Goal: Task Accomplishment & Management: Complete application form

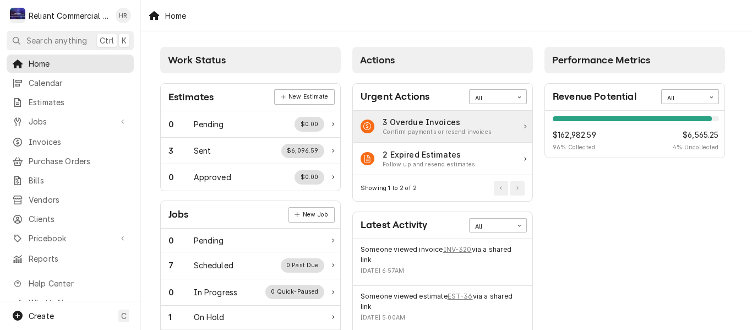
click at [497, 126] on div "3 Overdue Invoices Confirm payments or resend invoices" at bounding box center [442, 127] width 179 height 32
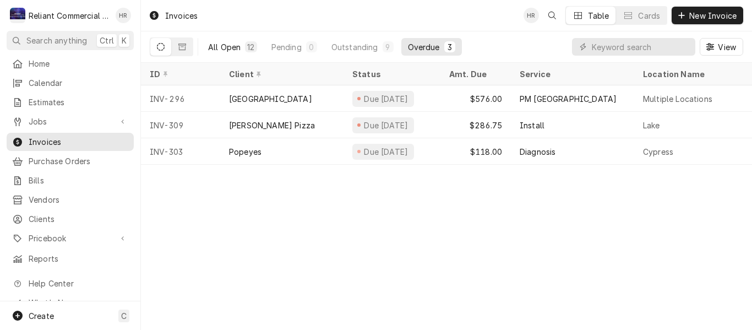
click at [228, 46] on div "All Open" at bounding box center [224, 47] width 32 height 12
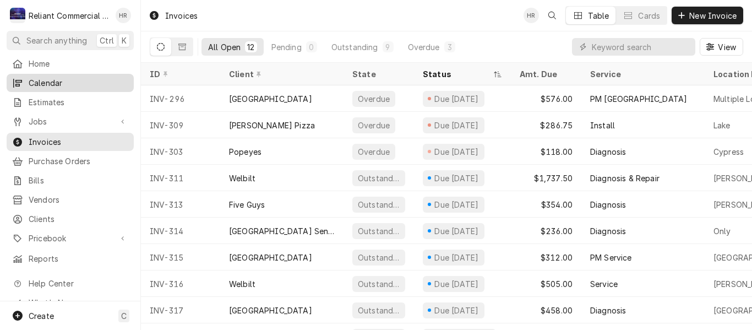
click at [49, 80] on span "Calendar" at bounding box center [79, 83] width 100 height 12
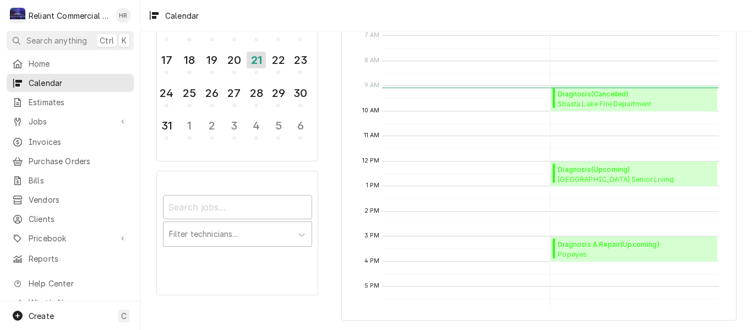
scroll to position [103, 0]
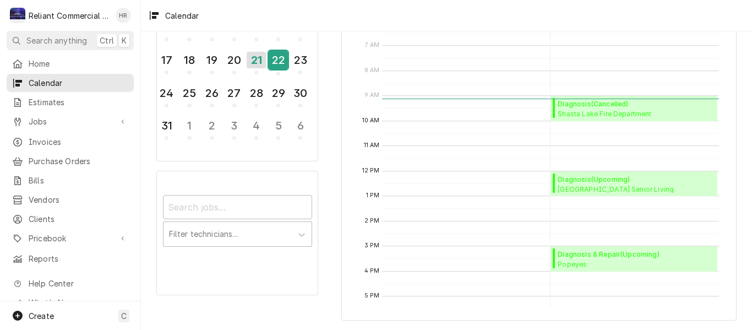
click at [278, 61] on div "22" at bounding box center [277, 60] width 19 height 19
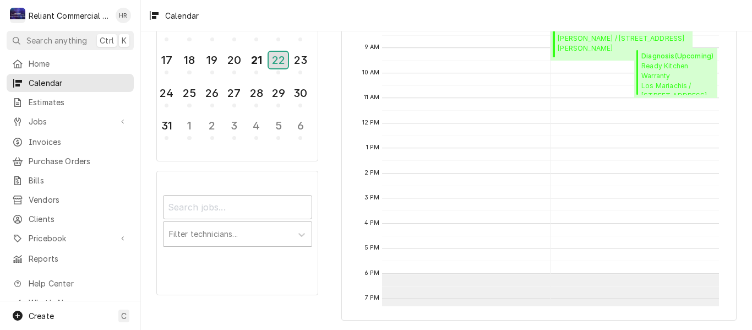
scroll to position [96, 0]
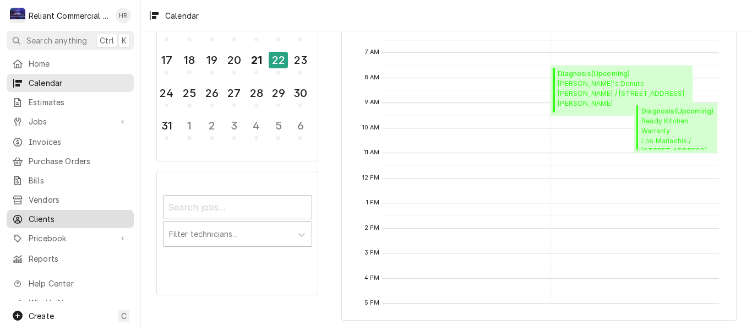
click at [52, 213] on span "Clients" at bounding box center [79, 219] width 100 height 12
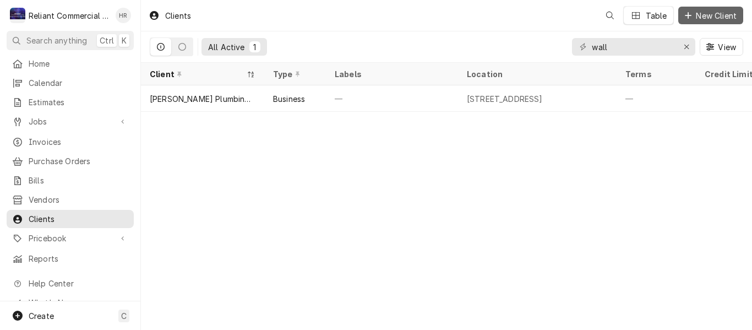
click at [715, 15] on span "New Client" at bounding box center [715, 16] width 45 height 12
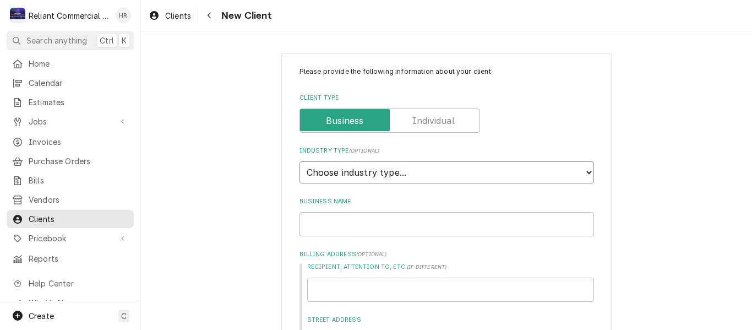
click at [449, 172] on select "Choose industry type... Residential Commercial Industrial Government" at bounding box center [446, 172] width 294 height 22
select select "2"
click at [299, 161] on select "Choose industry type... Residential Commercial Industrial Government" at bounding box center [446, 172] width 294 height 22
click at [346, 225] on input "Business Name" at bounding box center [446, 224] width 294 height 24
type textarea "x"
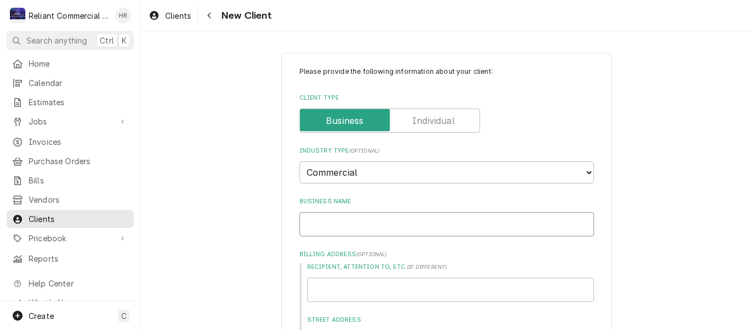
type input "S"
type textarea "x"
type input "Sa"
type textarea "x"
type input "Sal"
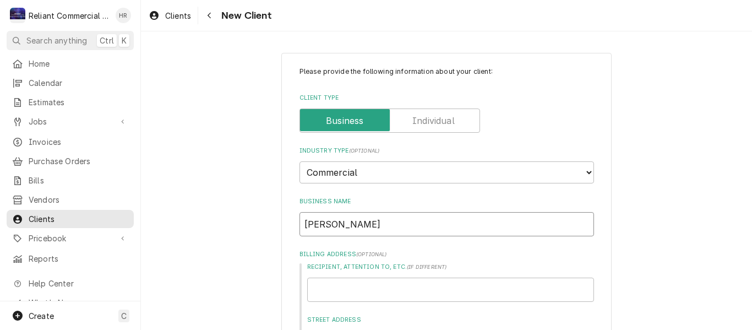
type textarea "x"
type input "Salv"
type textarea "x"
type input "Salva"
type textarea "x"
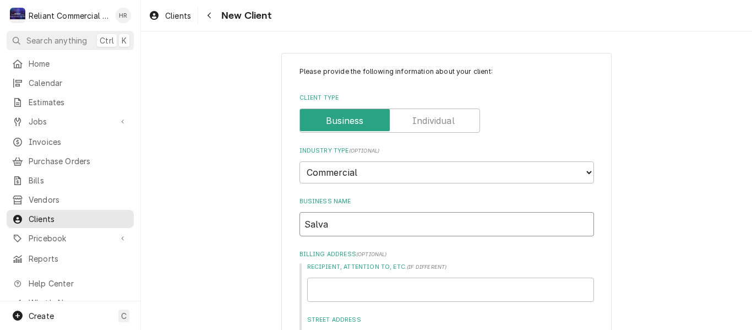
type input "Salvaj"
type textarea "x"
type input "Salvajo"
type textarea "x"
type input "Salvajor"
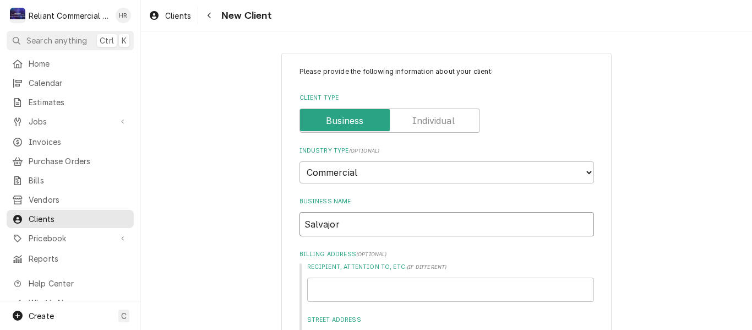
type textarea "x"
type input "Salvajor"
type textarea "x"
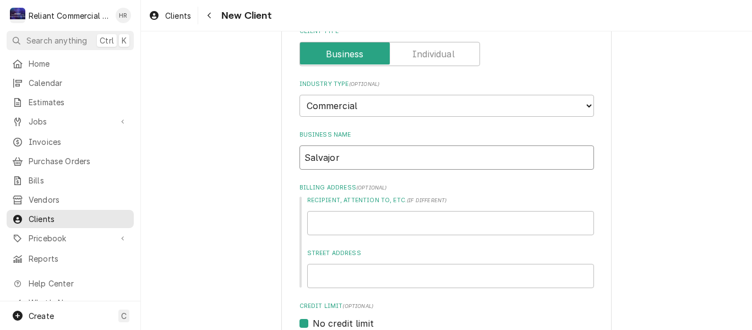
scroll to position [55, 0]
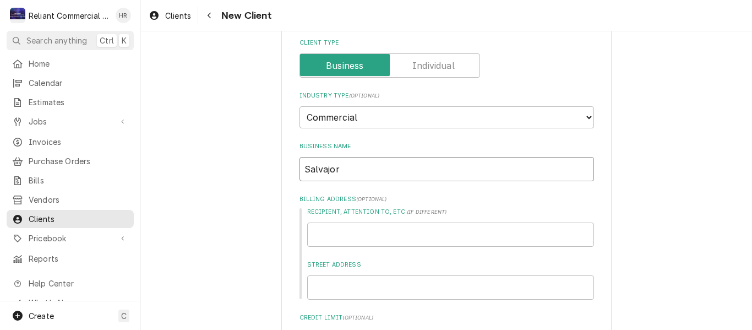
type input "Salvajor"
click at [362, 234] on input "Recipient, Attention To, etc. ( if different )" at bounding box center [450, 234] width 287 height 24
type textarea "x"
type input "4"
type textarea "x"
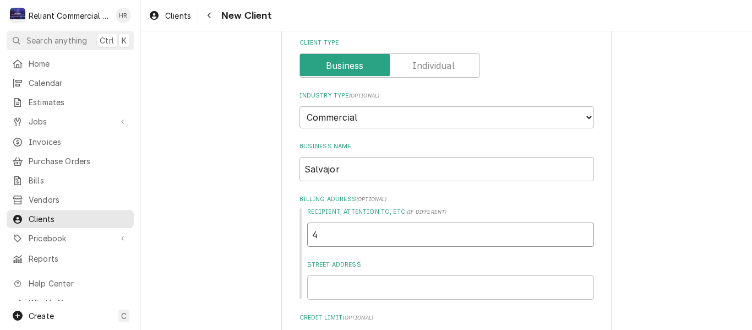
type input "45"
type textarea "x"
type input "453"
type textarea "x"
type input "4530"
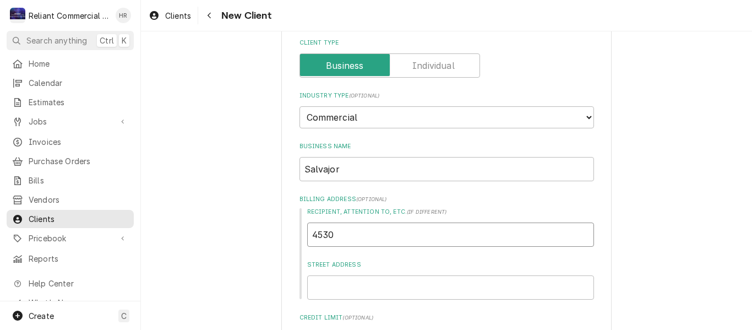
type textarea "x"
type input "4530"
type textarea "x"
type input "4530 E"
type textarea "x"
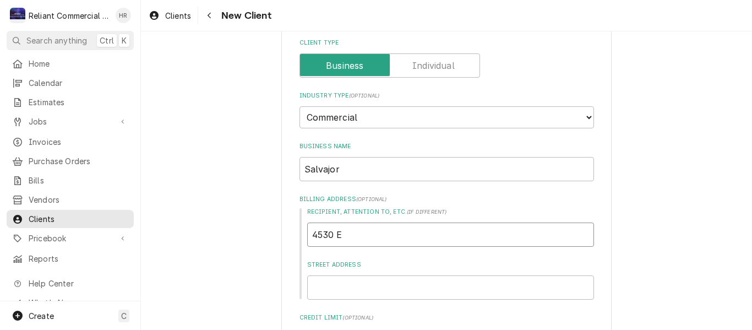
type input "4530 Ea"
type textarea "x"
type input "4530 Eas"
type textarea "x"
type input "4530 East"
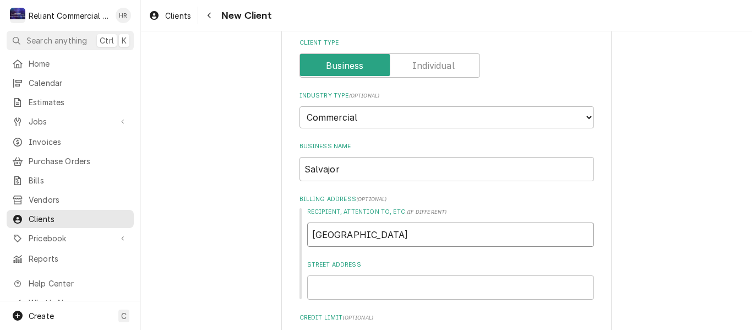
type textarea "x"
type input "4530 East"
type textarea "x"
type input "4530 East 7"
type textarea "x"
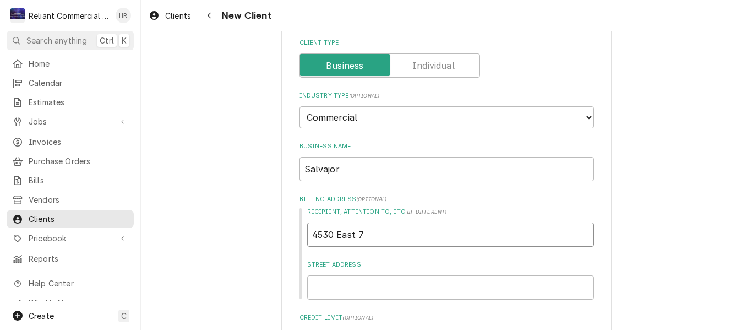
type input "4530 East 75"
type textarea "x"
type input "4530 East 75t"
type textarea "x"
drag, startPoint x: 399, startPoint y: 234, endPoint x: 301, endPoint y: 234, distance: 97.9
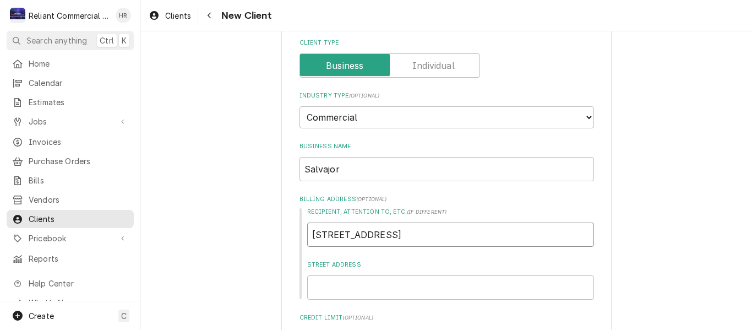
click at [301, 234] on div "Recipient, Attention To, etc. ( if different ) 4530 East 75th Street Address" at bounding box center [446, 253] width 294 height 92
type input "4530 East 75th"
click at [368, 285] on input "Street Address" at bounding box center [450, 287] width 287 height 24
paste input "4530 East 75th"
type textarea "x"
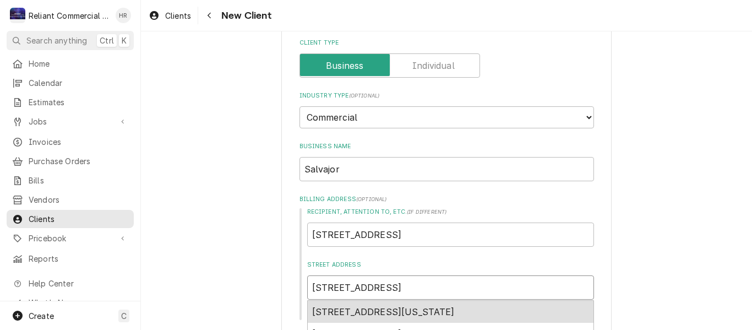
type input "4530 East 75th"
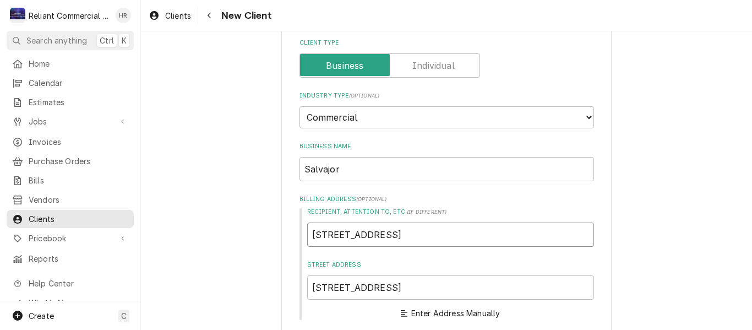
drag, startPoint x: 392, startPoint y: 234, endPoint x: 280, endPoint y: 240, distance: 112.4
type textarea "x"
click at [385, 291] on input "4530 East 75th" at bounding box center [450, 287] width 287 height 24
type textarea "x"
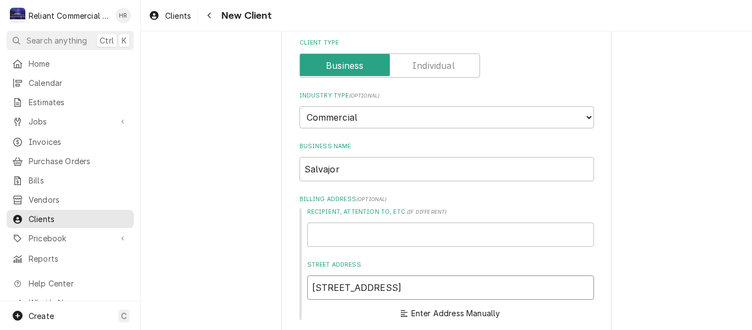
type input "4530 East 75th"
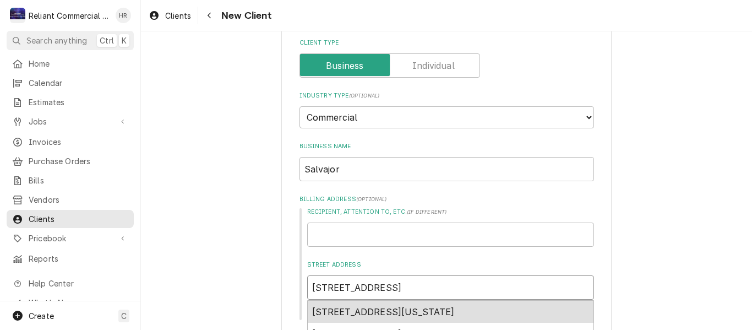
click at [448, 309] on span "4530 East 75th Terrace, Kansas City, MO, USA" at bounding box center [383, 311] width 143 height 11
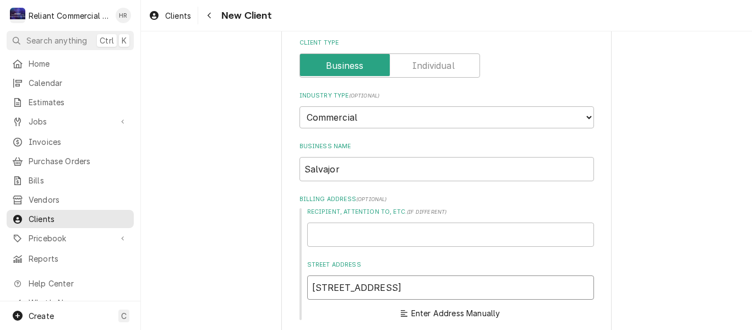
type textarea "x"
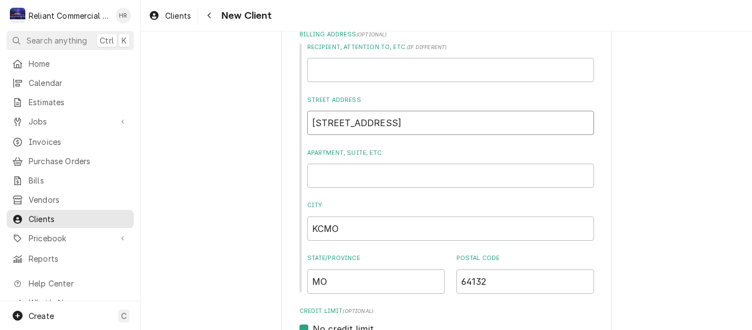
scroll to position [220, 0]
type input "4530 E 75th Terrace"
click at [393, 229] on input "KCMO" at bounding box center [450, 228] width 287 height 24
type textarea "x"
type input "KCM"
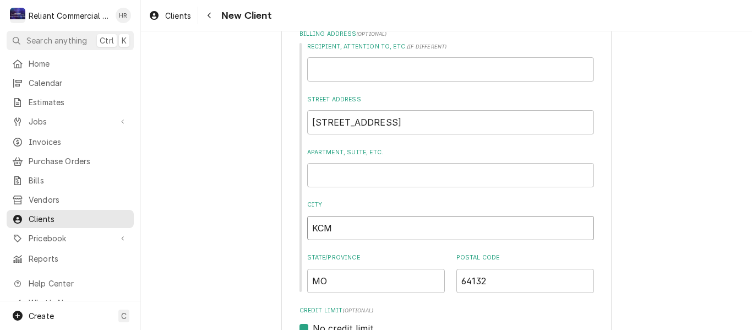
type textarea "x"
type input "KC"
type textarea "x"
type input "K"
type textarea "x"
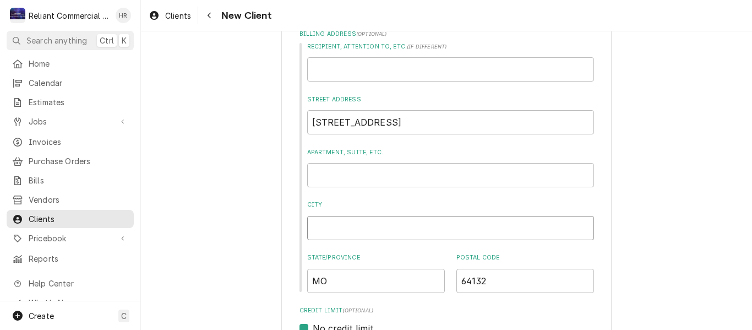
type textarea "x"
type input "K"
type textarea "x"
type input "Ka"
type textarea "x"
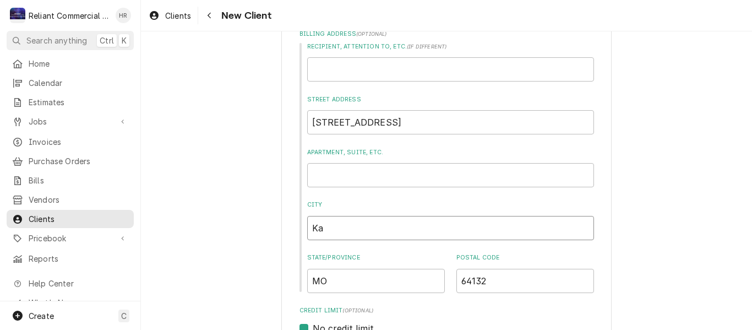
type input "Kan"
type textarea "x"
type input "Kans"
type textarea "x"
type input "Kansa"
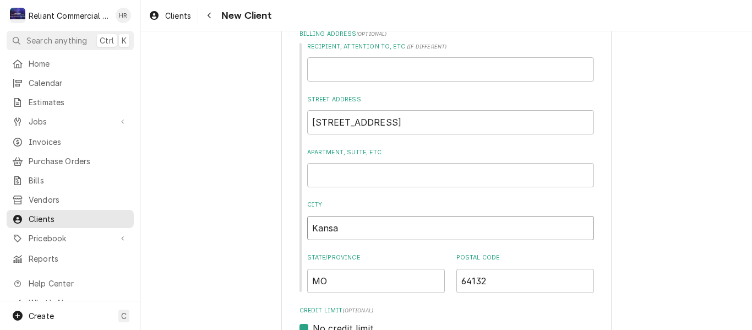
type textarea "x"
type input "Kansas"
type textarea "x"
type input "Kansas"
type textarea "x"
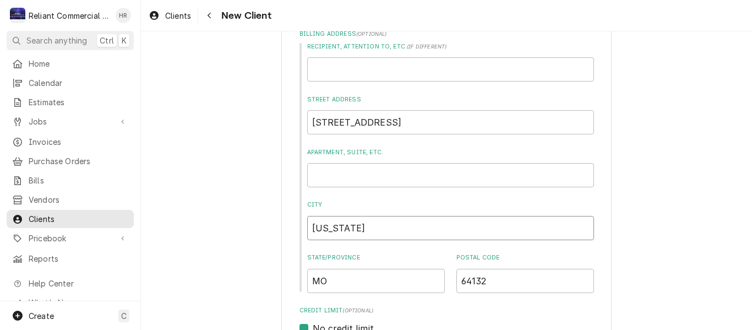
type input "Kansas C"
type textarea "x"
type input "Kansas Ci"
type textarea "x"
type input "Kansas Cit"
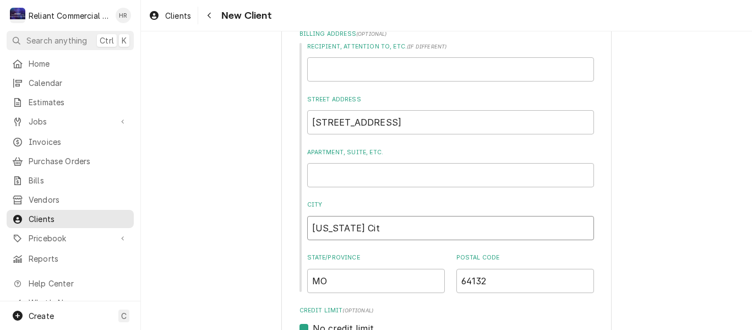
type textarea "x"
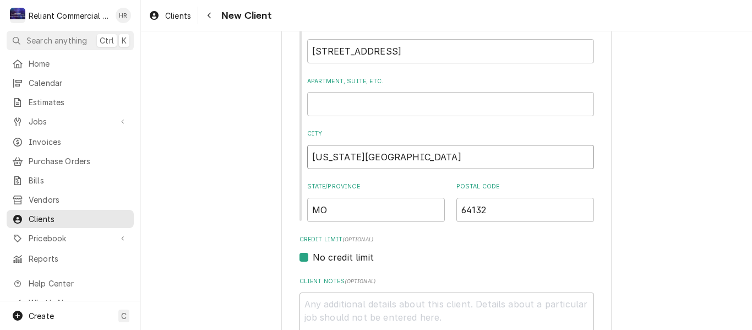
scroll to position [440, 0]
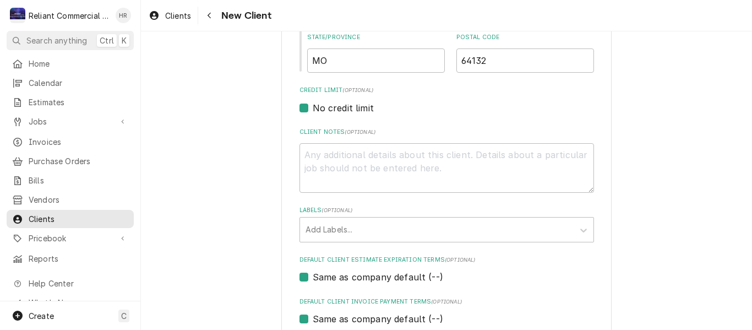
type input "Kansas City"
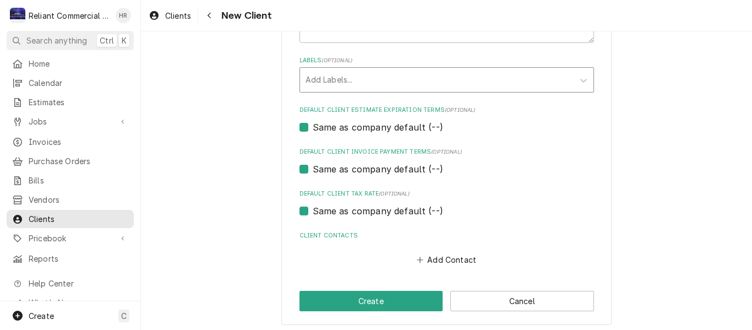
scroll to position [595, 0]
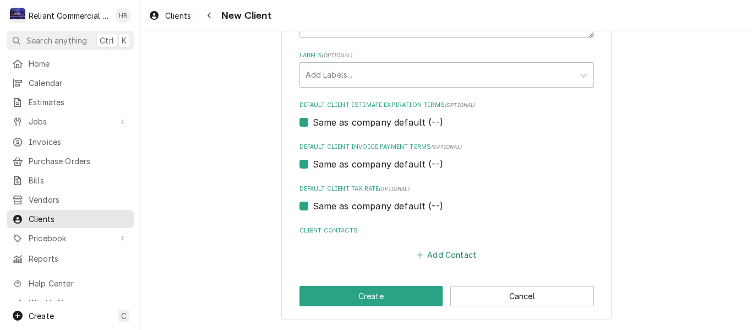
click at [442, 253] on button "Add Contact" at bounding box center [445, 254] width 63 height 15
type textarea "x"
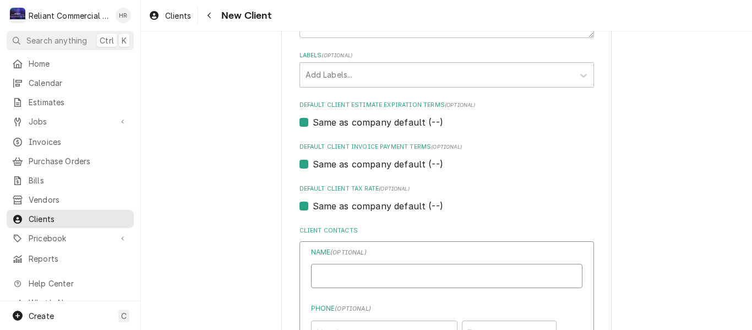
click at [393, 271] on input "Business Name" at bounding box center [446, 276] width 271 height 24
paste input "[PERSON_NAME]"
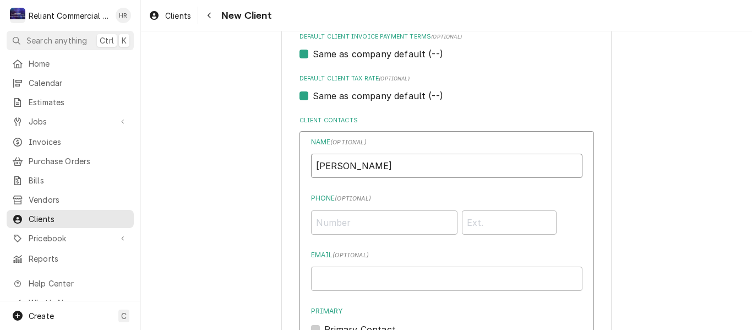
type input "[PERSON_NAME]"
click at [354, 224] on input "Phone ( optional )" at bounding box center [384, 222] width 146 height 24
paste input "(800) 821-3136"
type input "(800) 821-3136"
click at [482, 224] on input "Phone" at bounding box center [509, 222] width 95 height 24
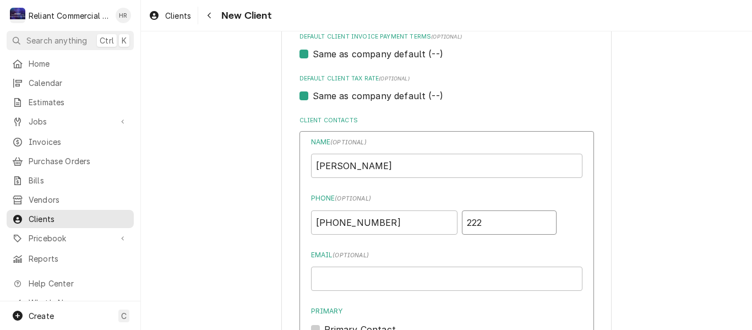
type input "222"
click at [408, 281] on input "Email ( optional )" at bounding box center [446, 278] width 271 height 24
click at [417, 279] on input "Email ( optional )" at bounding box center [446, 278] width 271 height 24
paste input "[EMAIL_ADDRESS][DOMAIN_NAME]"
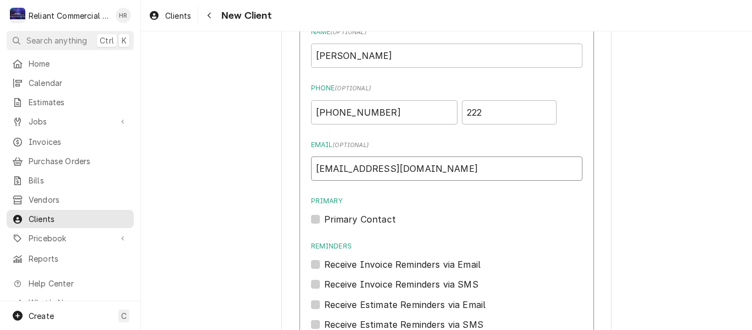
scroll to position [870, 0]
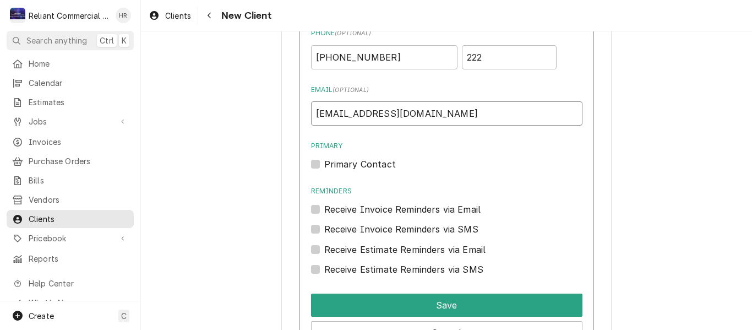
type input "[EMAIL_ADDRESS][DOMAIN_NAME]"
click at [324, 165] on label "Primary Contact" at bounding box center [360, 163] width 72 height 13
click at [324, 165] on input "Primary" at bounding box center [459, 169] width 271 height 24
checkbox input "true"
click at [324, 208] on label "Receive Invoice Reminders via Email" at bounding box center [402, 208] width 157 height 13
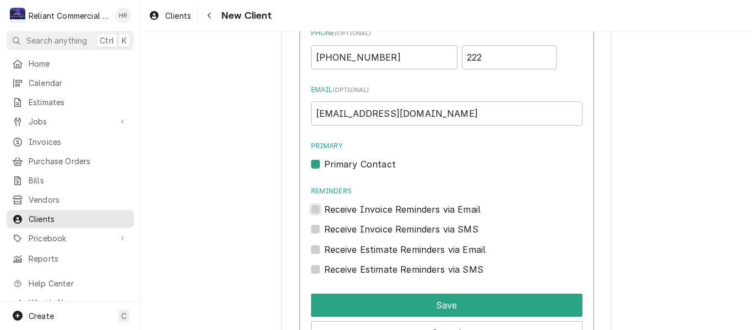
click at [324, 208] on input "Reminders" at bounding box center [459, 214] width 271 height 24
checkbox input "true"
click at [324, 250] on label "Receive Estimate Reminders via Email" at bounding box center [405, 249] width 162 height 13
click at [324, 250] on input "Contact Edit Form" at bounding box center [459, 255] width 271 height 24
checkbox input "true"
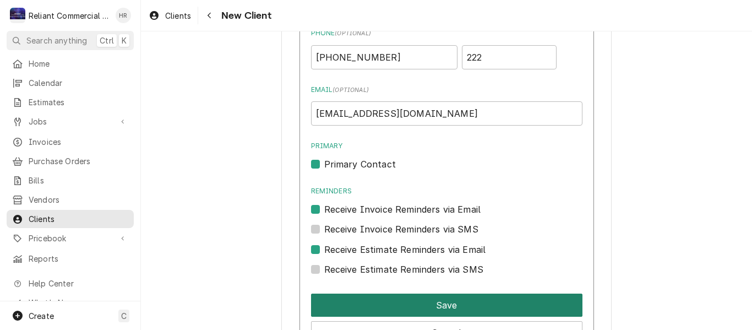
click at [410, 300] on button "Save" at bounding box center [446, 304] width 271 height 23
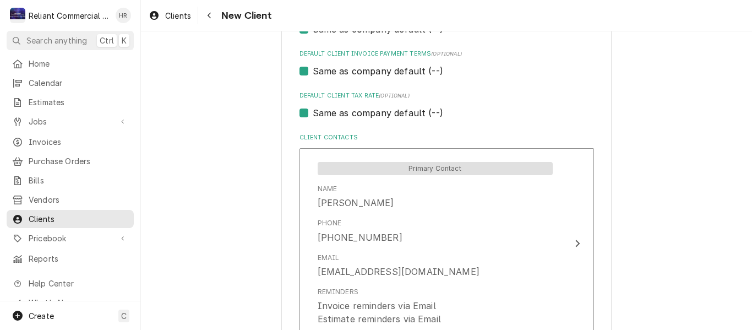
scroll to position [790, 0]
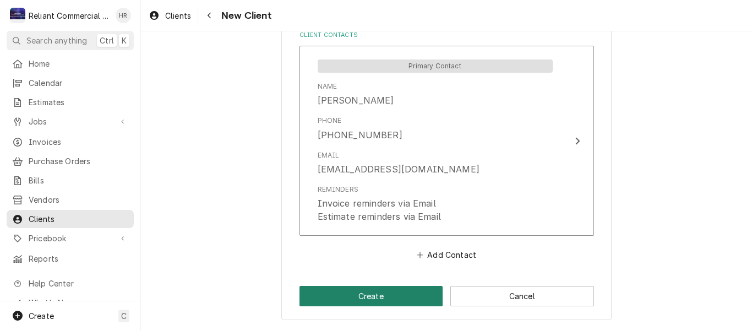
click at [389, 289] on button "Create" at bounding box center [371, 296] width 144 height 20
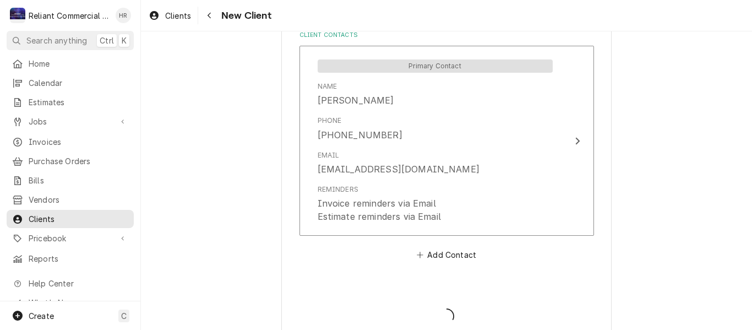
type textarea "x"
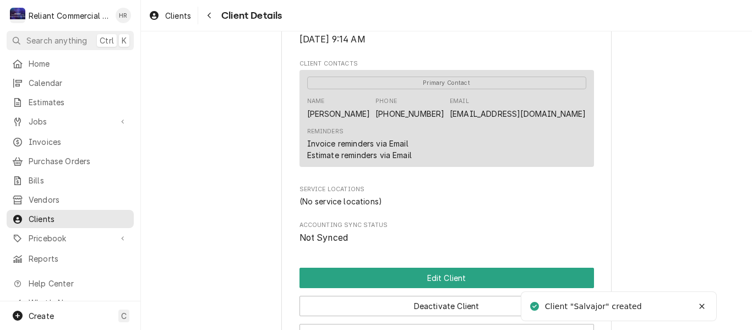
scroll to position [495, 0]
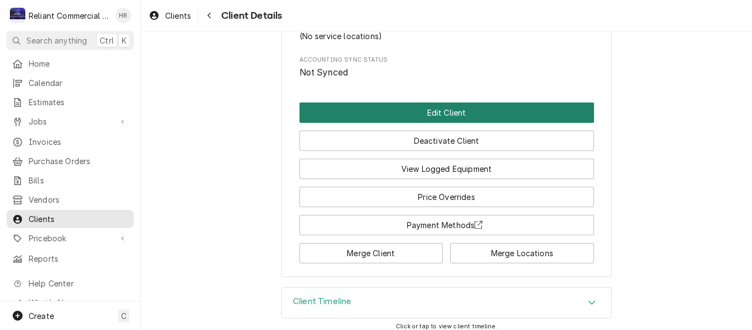
click at [421, 123] on button "Edit Client" at bounding box center [446, 112] width 294 height 20
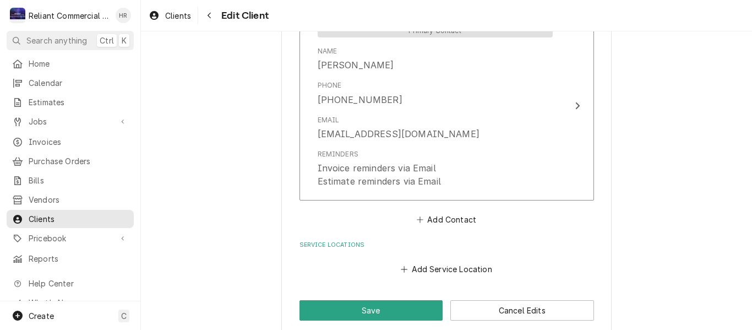
scroll to position [840, 0]
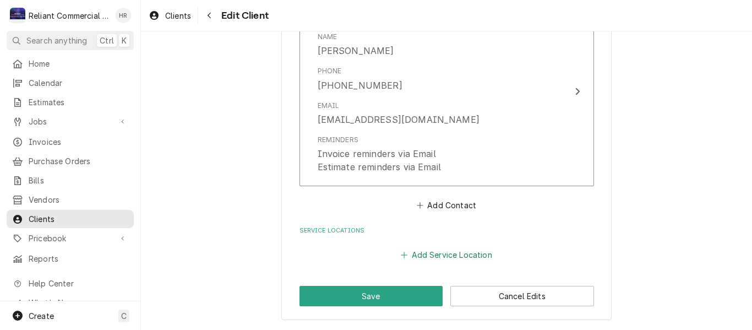
click at [428, 253] on button "Add Service Location" at bounding box center [446, 254] width 95 height 15
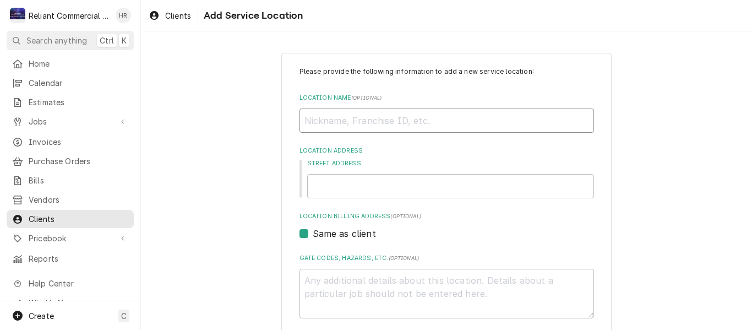
click at [374, 120] on input "Location Name ( optional )" at bounding box center [446, 120] width 294 height 24
type textarea "x"
type input "C"
type textarea "x"
type input "Ca"
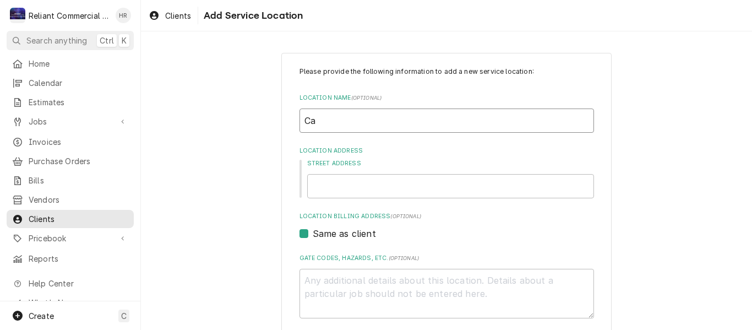
type textarea "x"
type input "C"
type textarea "x"
type input "CA"
type textarea "x"
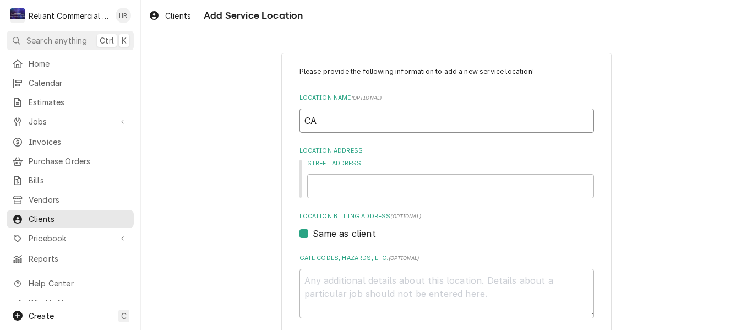
type input "CA"
type textarea "x"
type input "CA S"
type textarea "x"
type input "CA St"
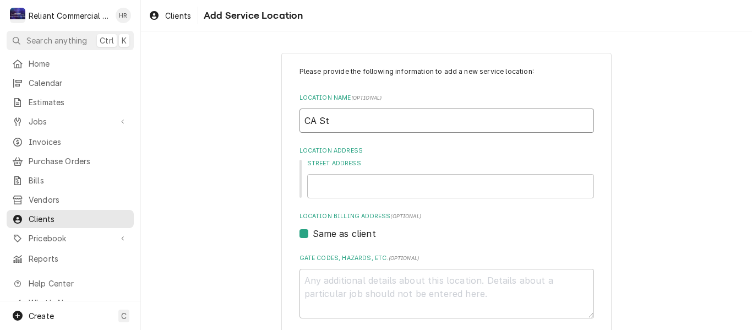
type textarea "x"
type input "CA Sta"
type textarea "x"
type input "CA Stat"
type textarea "x"
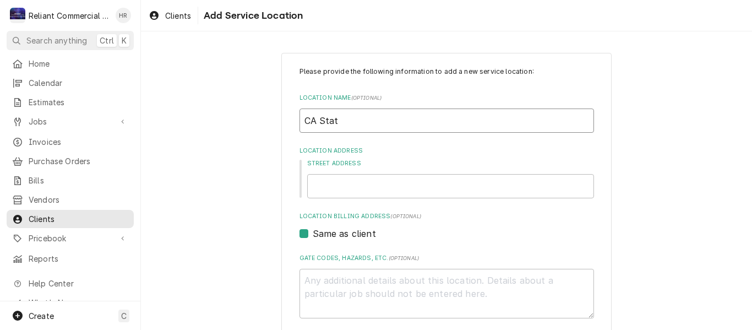
type input "CA State"
type textarea "x"
type input "CA State"
type textarea "x"
type input "CA State P"
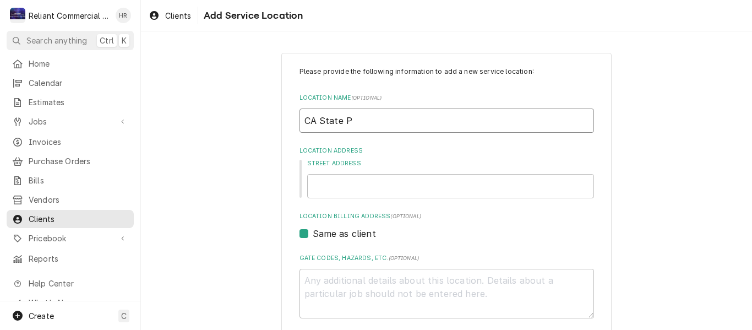
type textarea "x"
type input "CA State Pl"
type textarea "x"
type input "CA State P"
type textarea "x"
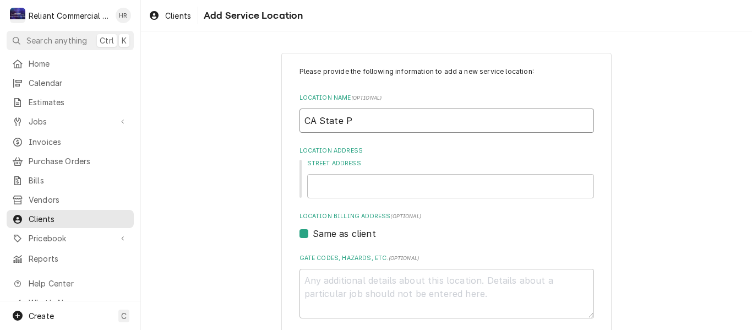
type input "CA State Po"
type textarea "x"
type input "CA State Pol"
type textarea "x"
type input "CA State Poly"
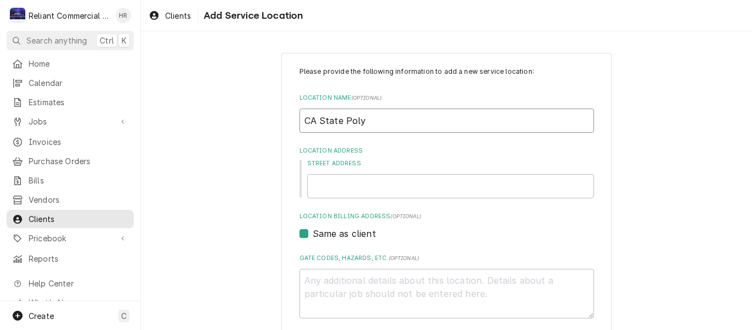
type textarea "x"
type input "CA State Poly"
type textarea "x"
type input "CA State Poly U"
type textarea "x"
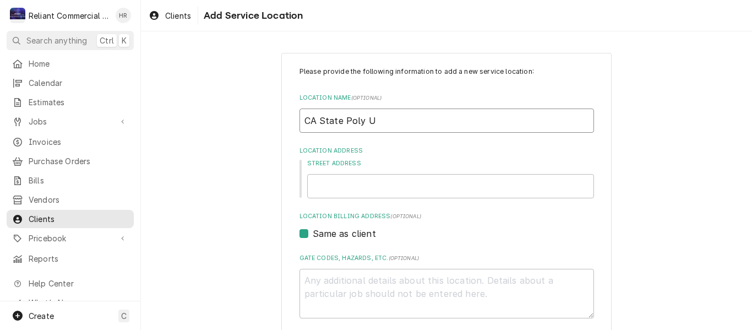
type input "CA State Poly Un"
type textarea "x"
type input "CA State Poly Uni"
type textarea "x"
type input "CA State Poly Univ"
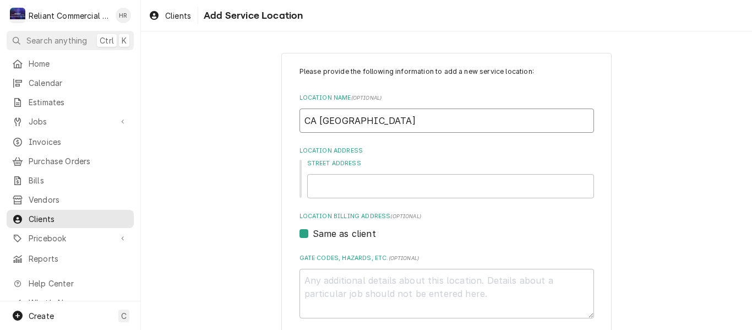
type textarea "x"
type input "CA State Poly Unive"
type textarea "x"
type input "CA State Poly Univer"
type textarea "x"
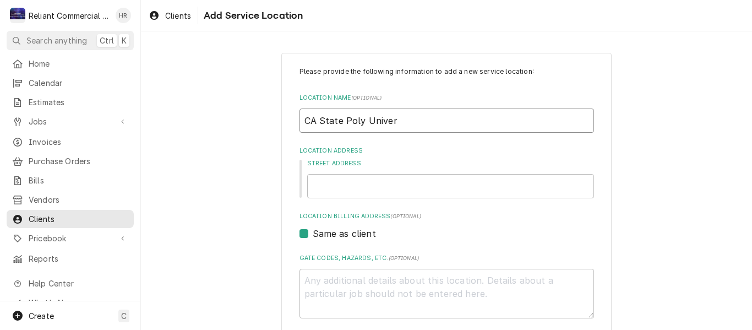
type input "CA State Poly Univers"
type textarea "x"
type input "CA State Poly Universi"
type textarea "x"
type input "CA State Poly Universit"
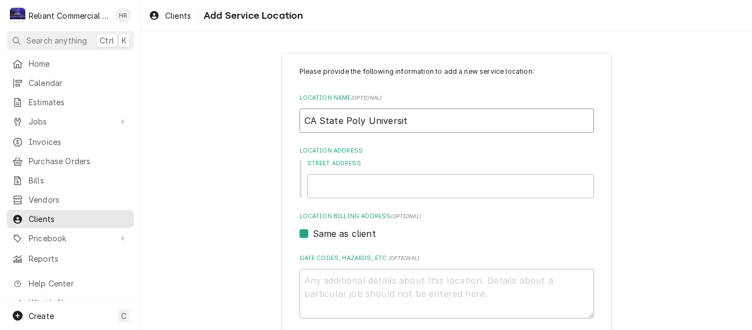
type textarea "x"
type input "CA State Poly University"
click at [415, 187] on input "Street Address" at bounding box center [450, 186] width 287 height 24
type textarea "x"
type input "2"
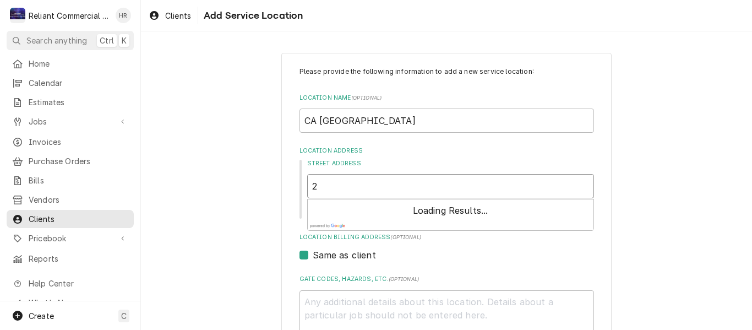
type textarea "x"
type input "29"
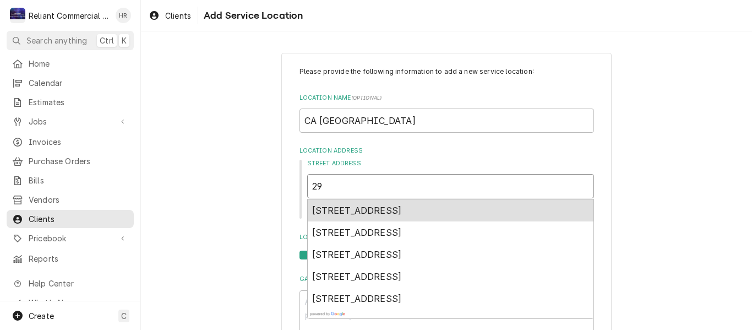
type textarea "x"
type input "290"
type textarea "x"
type input "2905"
type textarea "x"
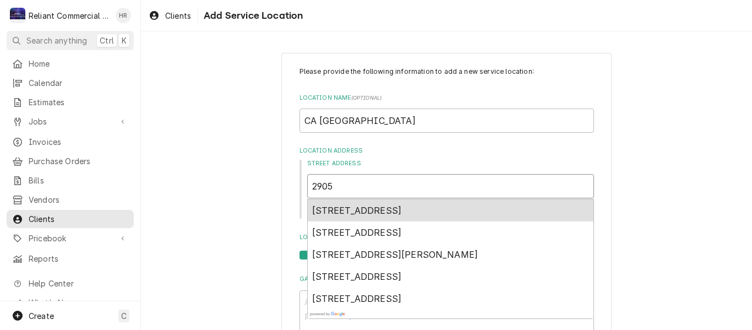
type input "2905"
type textarea "x"
type input "2905 S"
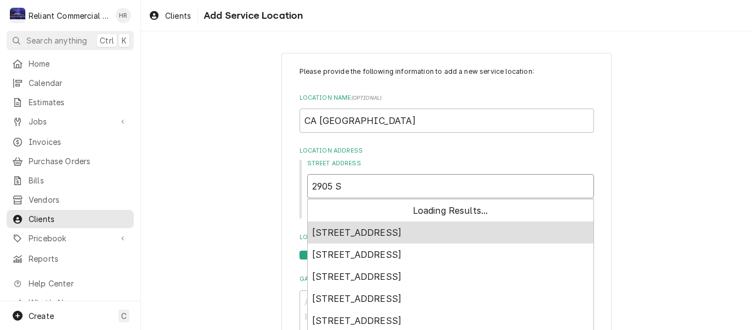
type textarea "x"
type input "2905 St"
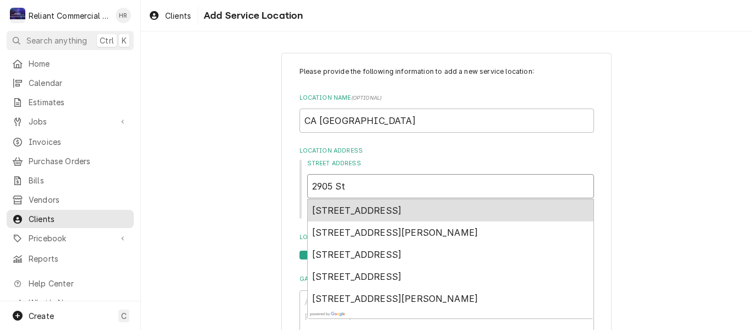
type textarea "x"
type input "2905 St"
type textarea "x"
type input "2905 St L"
type textarea "x"
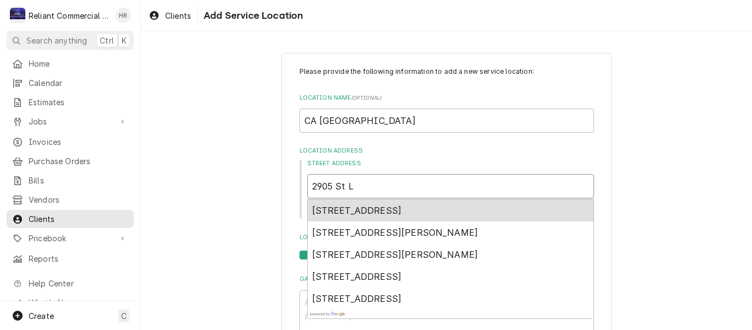
type input "2905 St Lo"
type textarea "x"
type input "2905 St Lou"
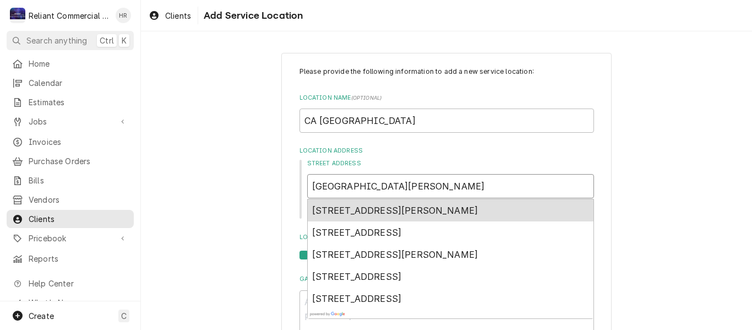
type textarea "x"
type input "2905 St Loui"
type textarea "x"
type input "2905 St Louis"
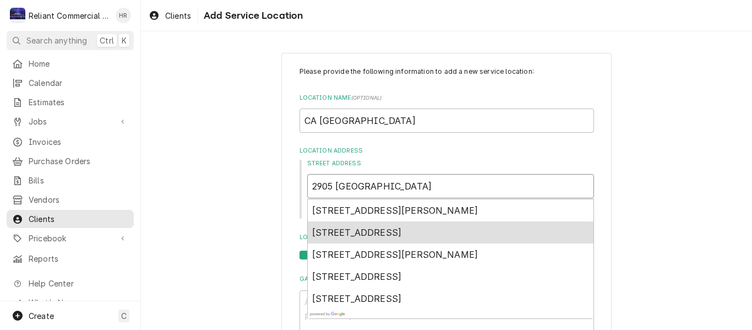
click at [402, 228] on span "2905 St Louis Rd, Arcata, CA, USA" at bounding box center [357, 232] width 90 height 11
type textarea "x"
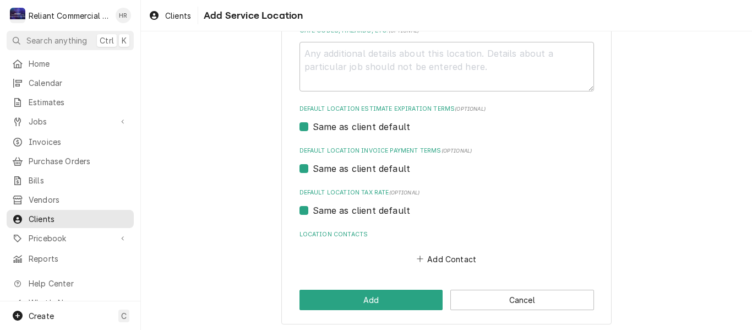
scroll to position [389, 0]
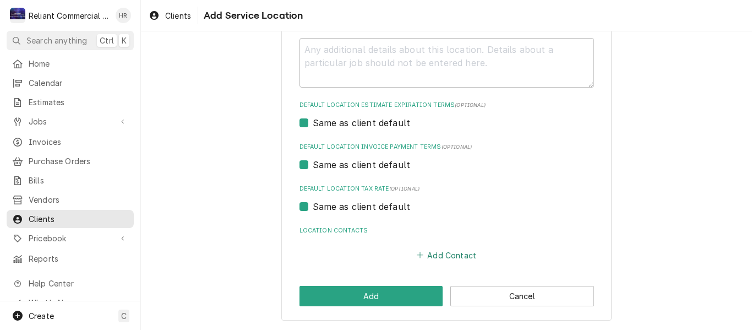
type input "2905 St Louis Rd"
click at [447, 257] on button "Add Contact" at bounding box center [445, 254] width 63 height 15
type textarea "x"
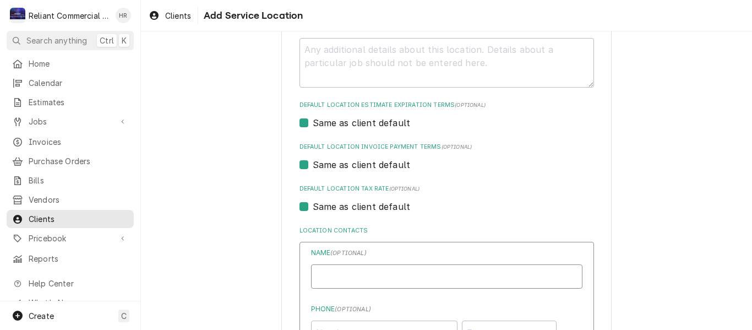
click at [387, 268] on input "Location Name ( optional )" at bounding box center [446, 276] width 271 height 24
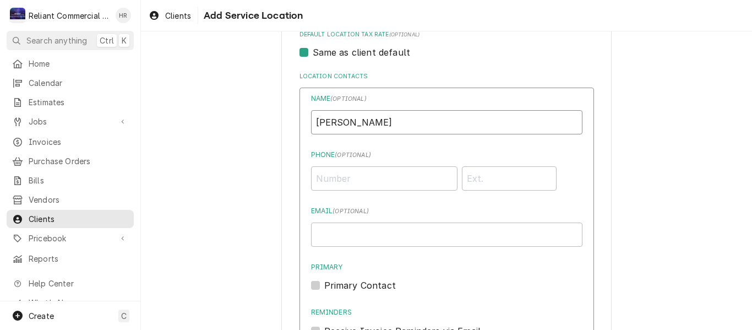
scroll to position [554, 0]
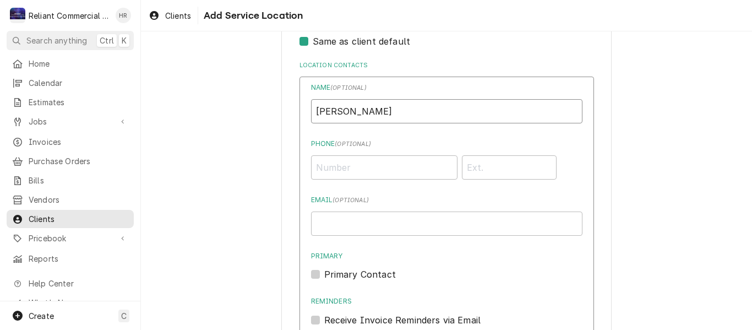
type input "Anthony"
click at [359, 171] on input "Phone ( optional )" at bounding box center [384, 167] width 146 height 24
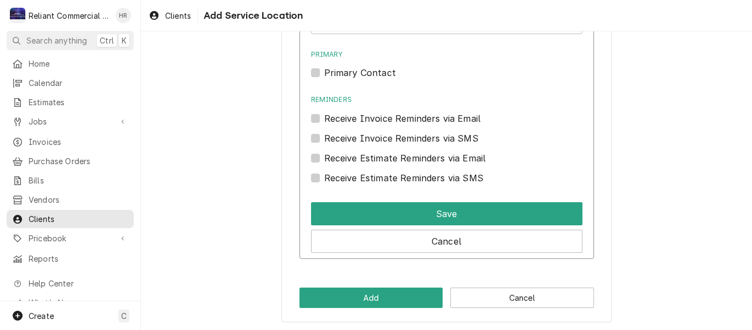
scroll to position [757, 0]
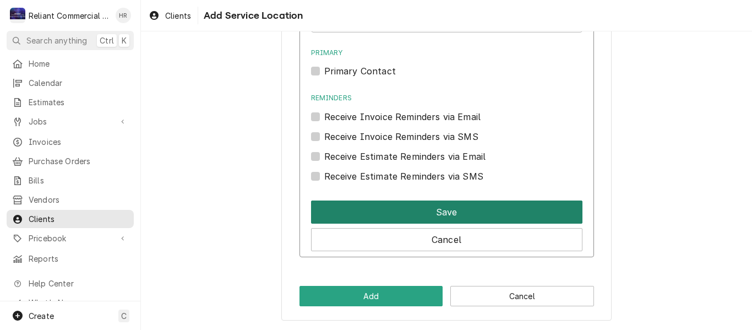
type input "(916) 995-7416"
click at [440, 212] on button "Save" at bounding box center [446, 211] width 271 height 23
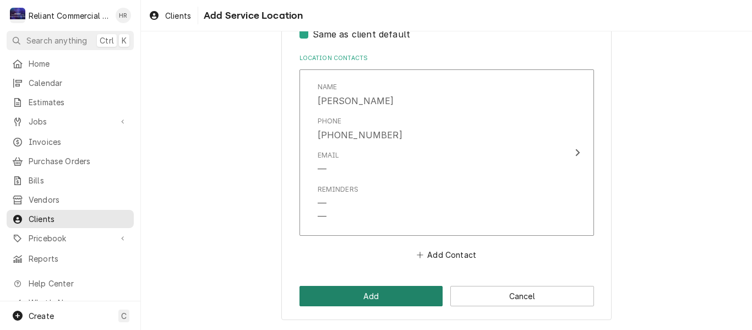
click at [375, 294] on button "Add" at bounding box center [371, 296] width 144 height 20
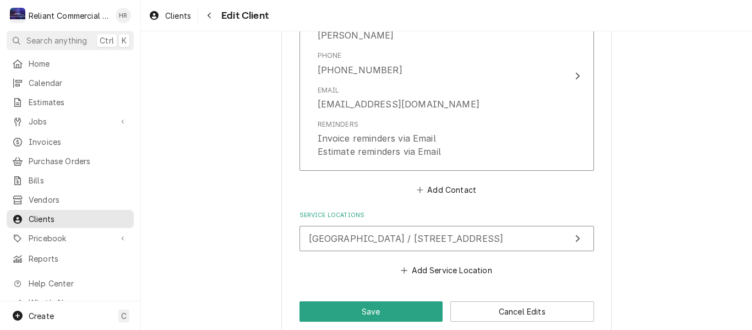
scroll to position [870, 0]
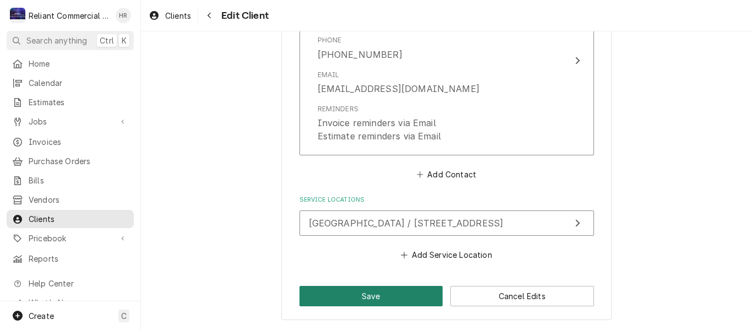
click at [370, 292] on button "Save" at bounding box center [371, 296] width 144 height 20
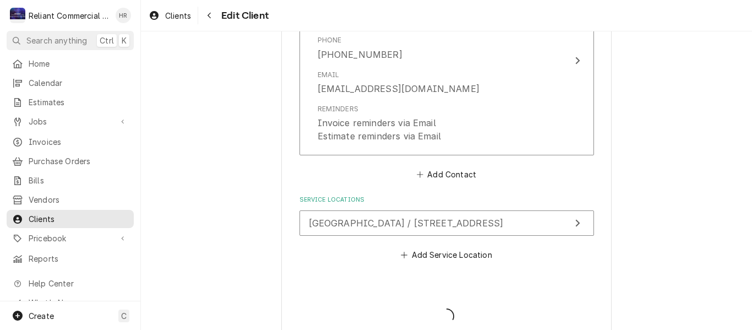
type textarea "x"
